Goal: Task Accomplishment & Management: Manage account settings

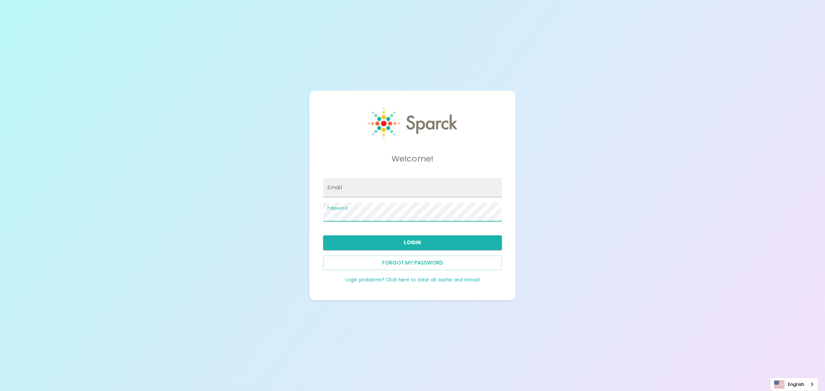
type input "[PERSON_NAME][EMAIL_ADDRESS][PERSON_NAME][DOMAIN_NAME]"
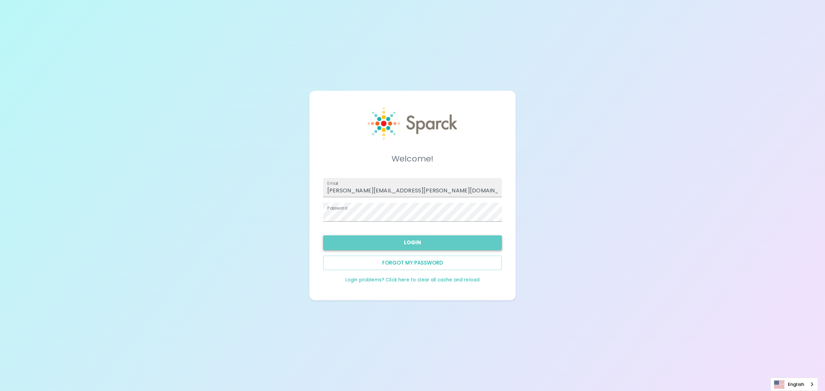
click at [420, 241] on button "Login" at bounding box center [412, 243] width 179 height 14
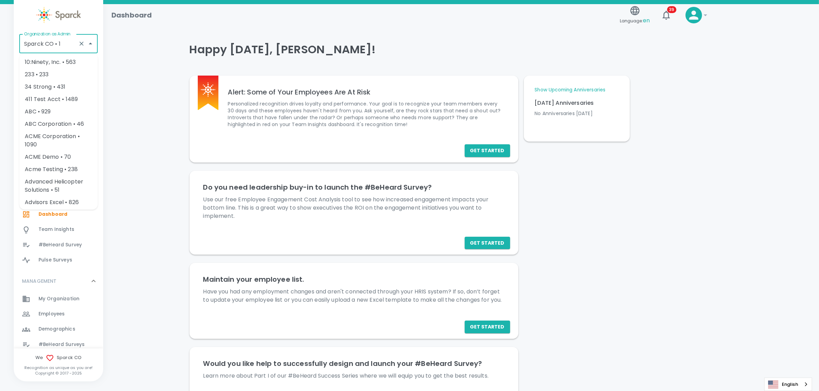
click at [56, 45] on input "Sparck CO • 1" at bounding box center [48, 43] width 53 height 13
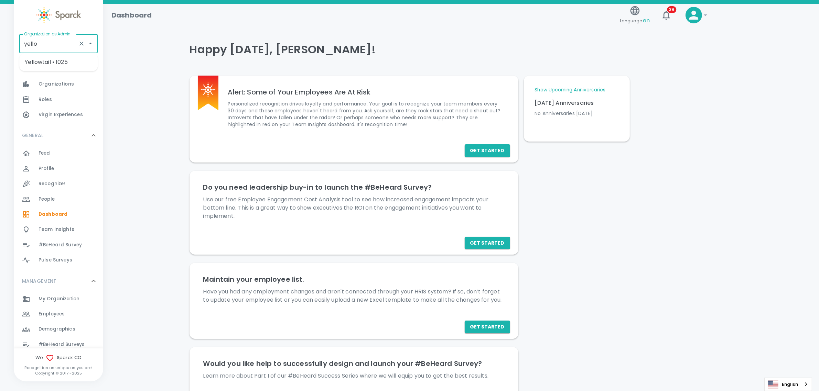
click at [62, 61] on li "Yellowtail • 1025" at bounding box center [58, 62] width 78 height 12
type input "Yellowtail • 1025"
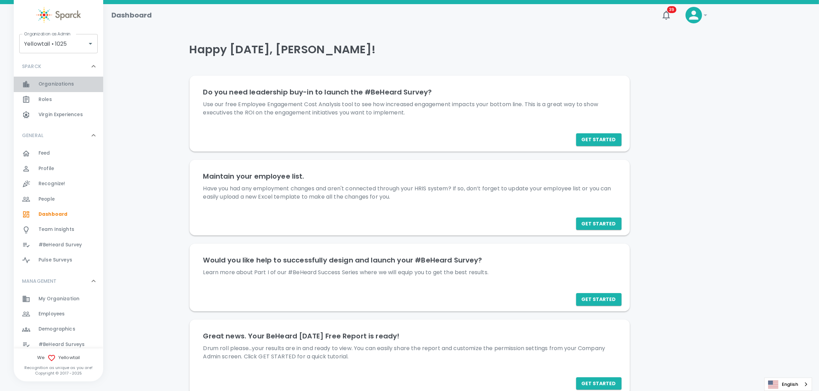
click at [60, 81] on span "Organizations" at bounding box center [56, 84] width 35 height 7
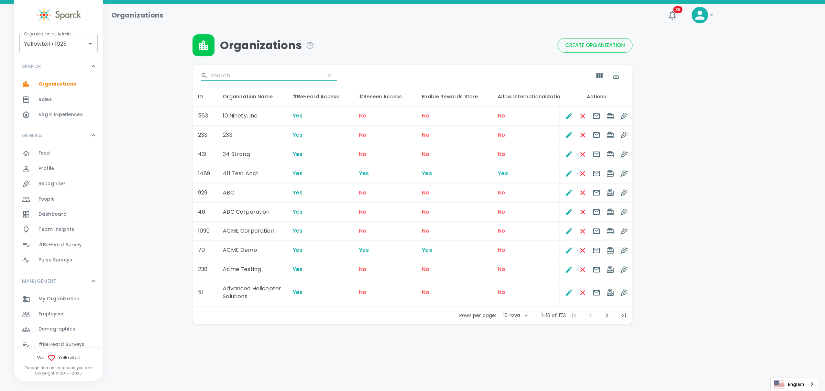
click at [236, 78] on input "Search" at bounding box center [264, 75] width 109 height 11
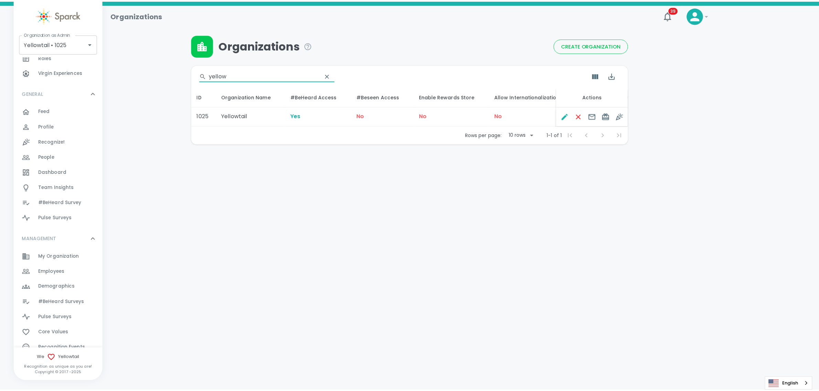
scroll to position [43, 0]
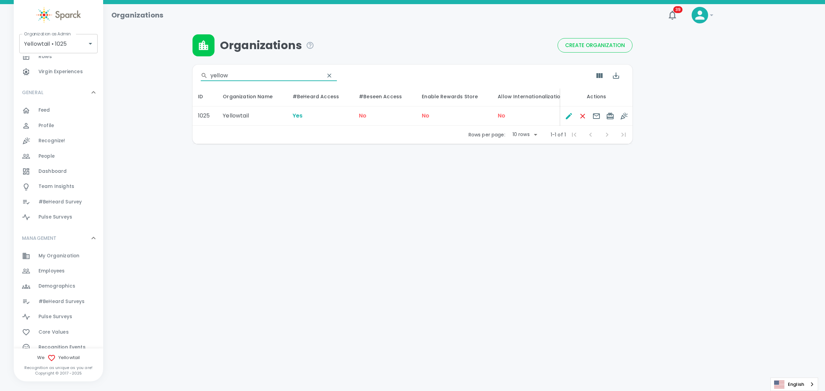
type input "yellow"
click at [49, 271] on span "Employees" at bounding box center [52, 271] width 26 height 7
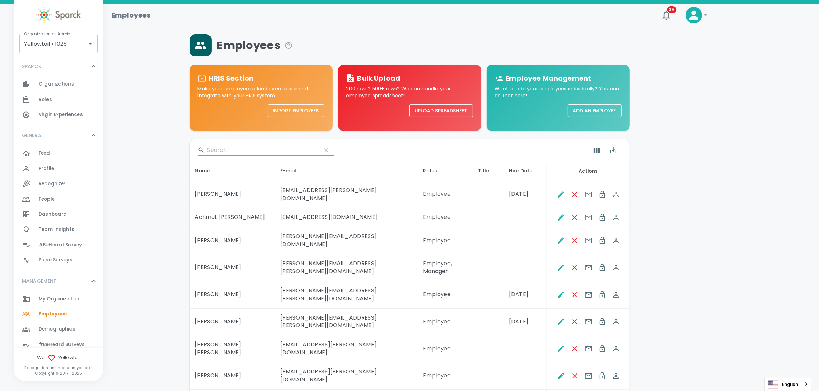
click at [246, 149] on input "Search" at bounding box center [261, 150] width 109 height 11
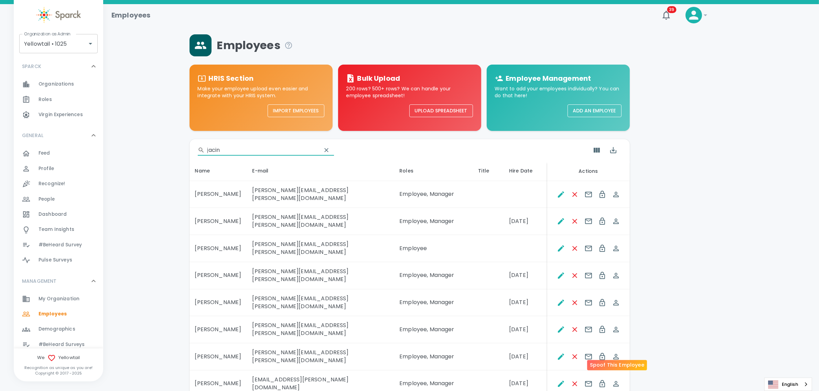
type input "jacin"
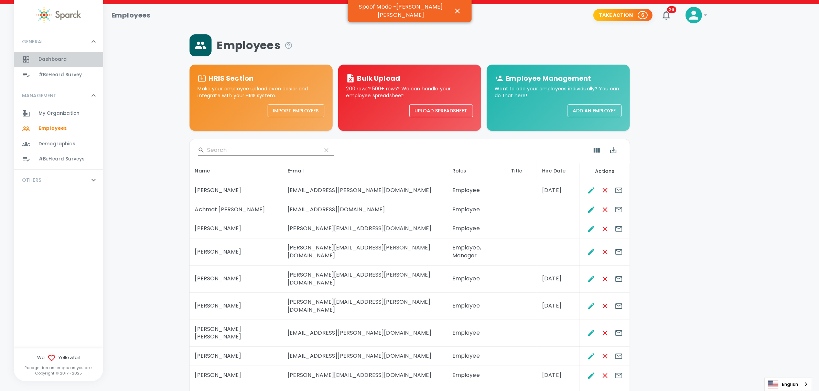
click at [52, 58] on span "Dashboard" at bounding box center [53, 59] width 28 height 7
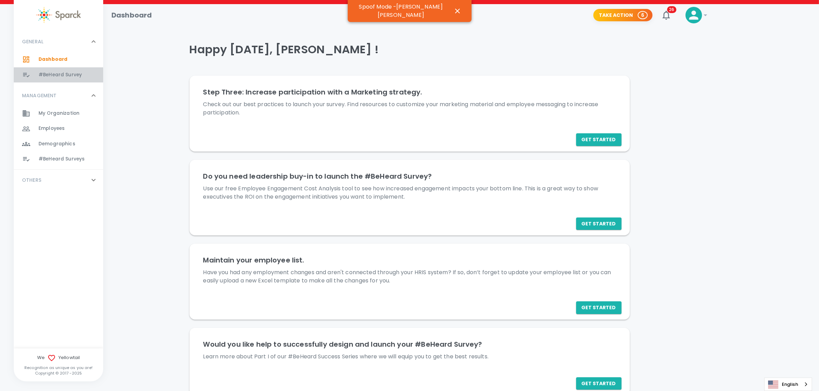
click at [55, 78] on span "#BeHeard Survey 0" at bounding box center [60, 75] width 43 height 10
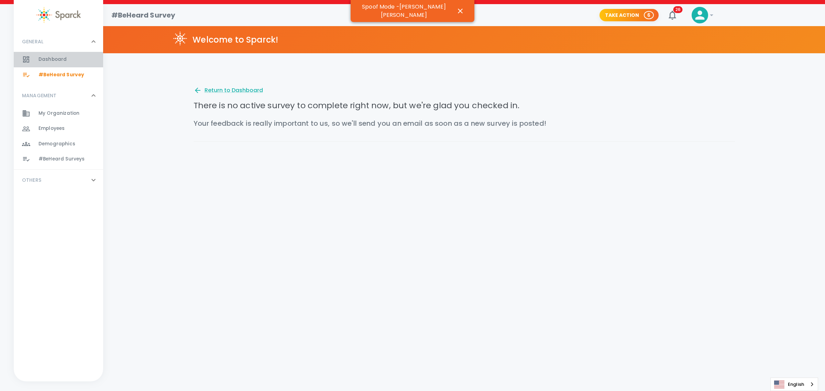
click at [48, 59] on span "Dashboard" at bounding box center [53, 59] width 28 height 7
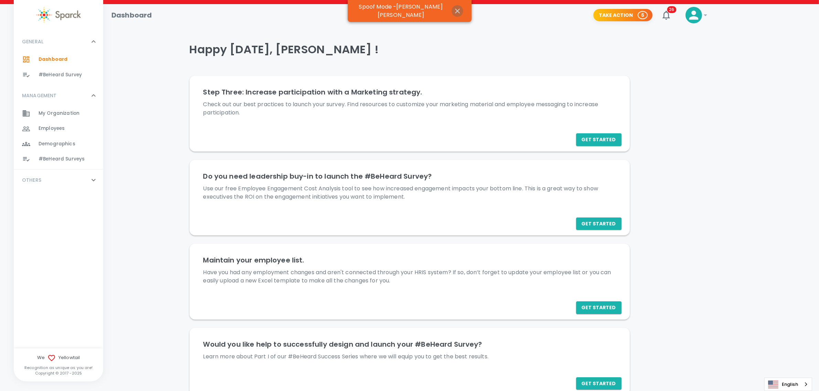
click at [458, 10] on icon "button" at bounding box center [457, 11] width 5 height 5
